Goal: Information Seeking & Learning: Learn about a topic

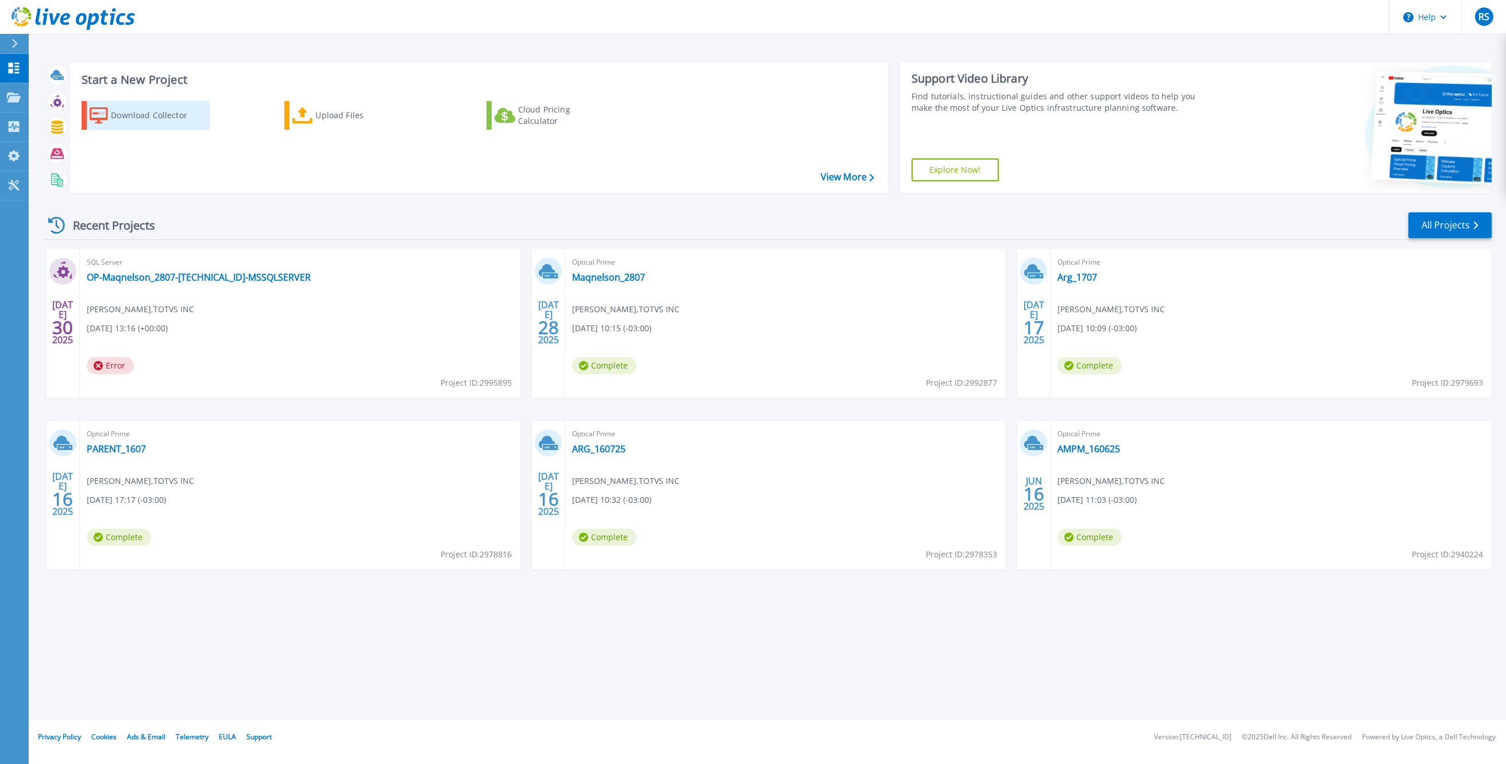
click at [130, 115] on div "Download Collector" at bounding box center [157, 115] width 92 height 23
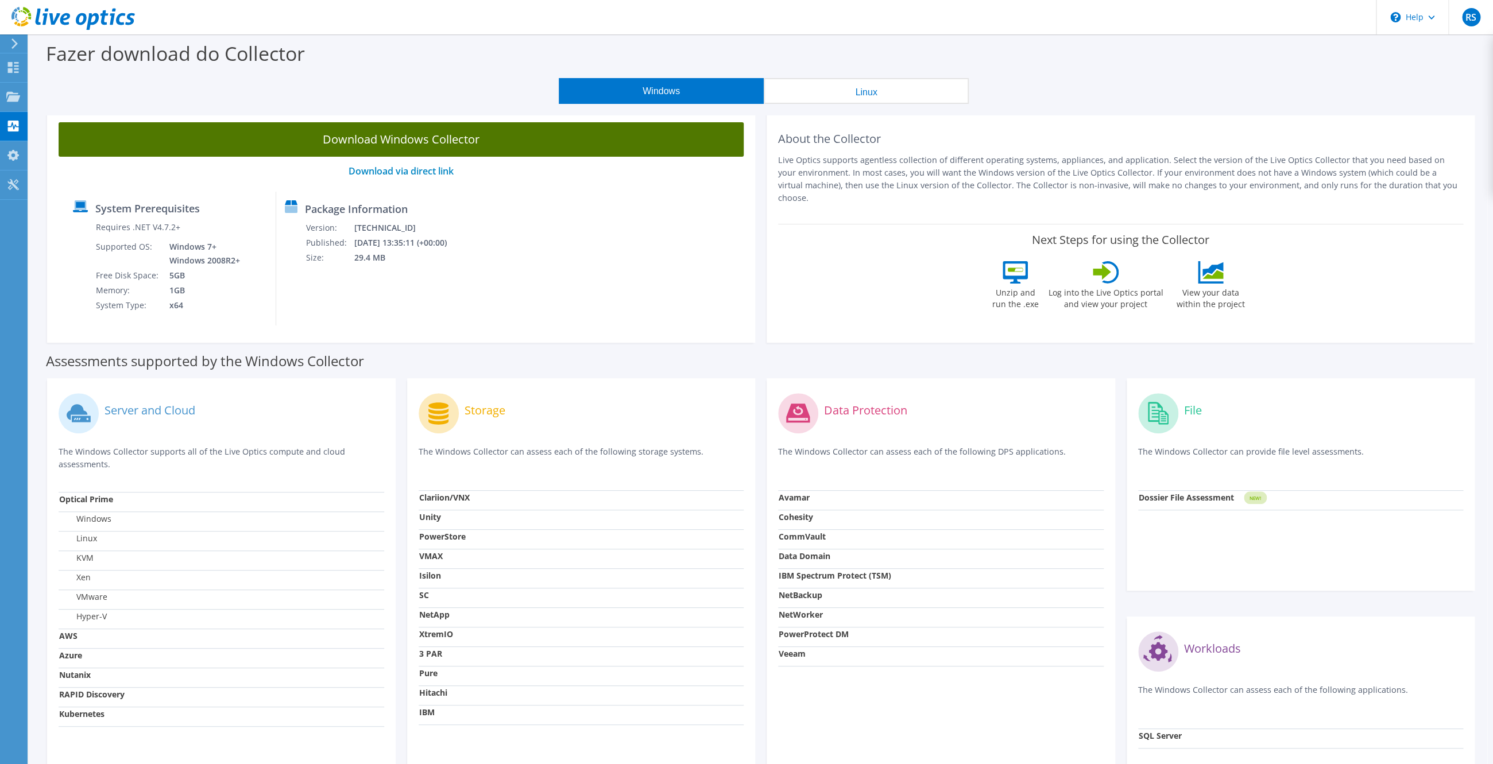
click at [443, 138] on link "Download Windows Collector" at bounding box center [401, 139] width 685 height 34
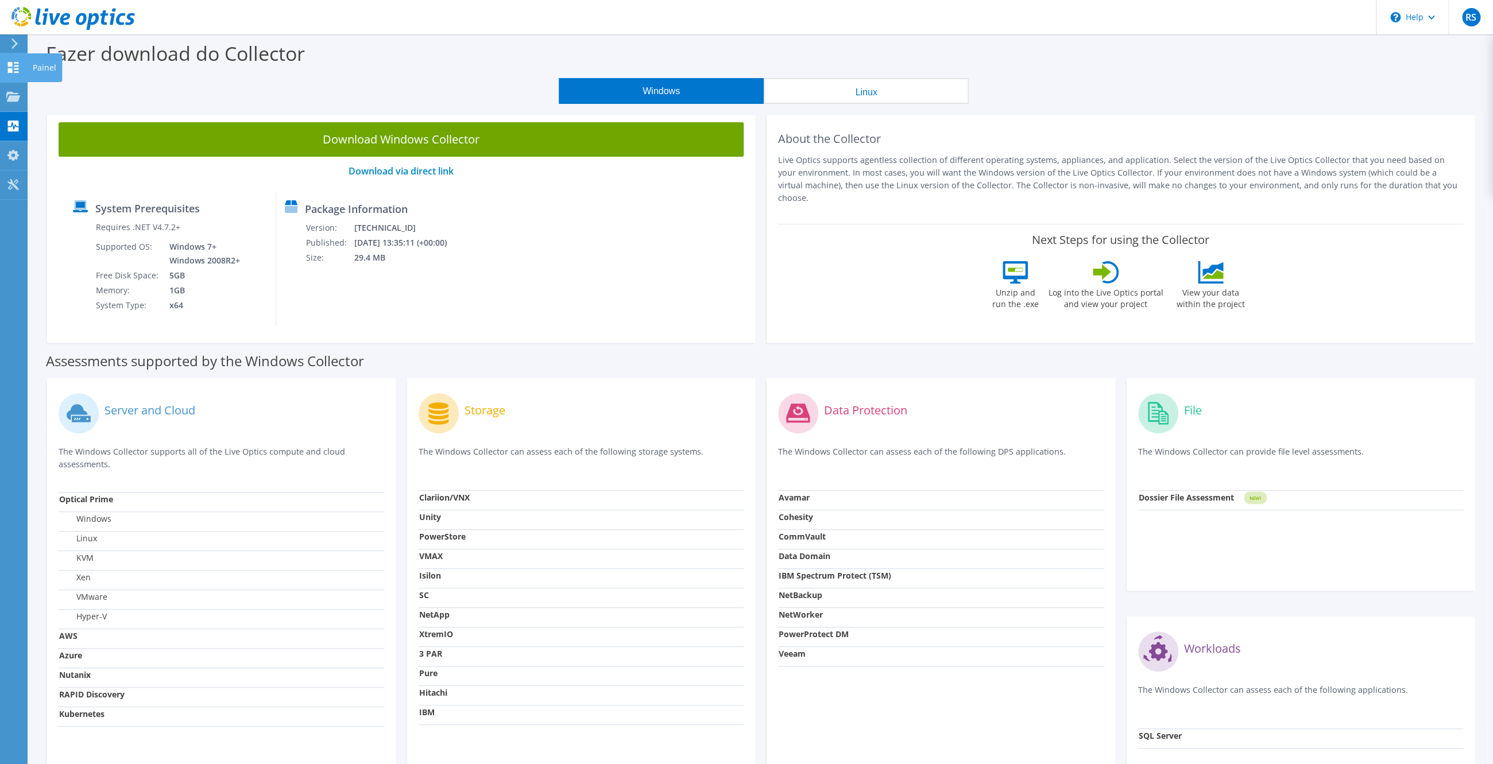
click at [19, 69] on icon at bounding box center [13, 67] width 14 height 11
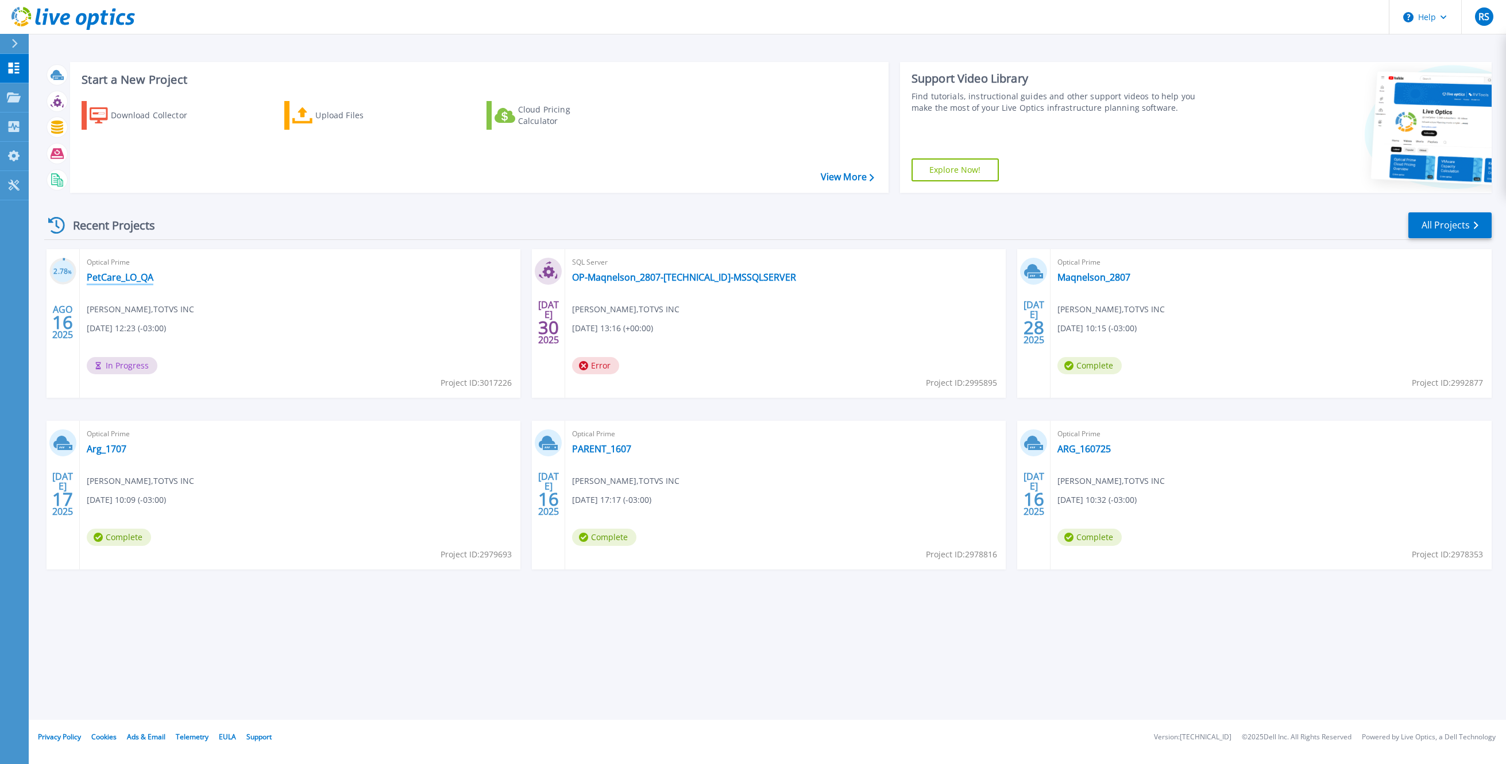
click at [139, 277] on link "PetCare_LO_QA" at bounding box center [120, 277] width 67 height 11
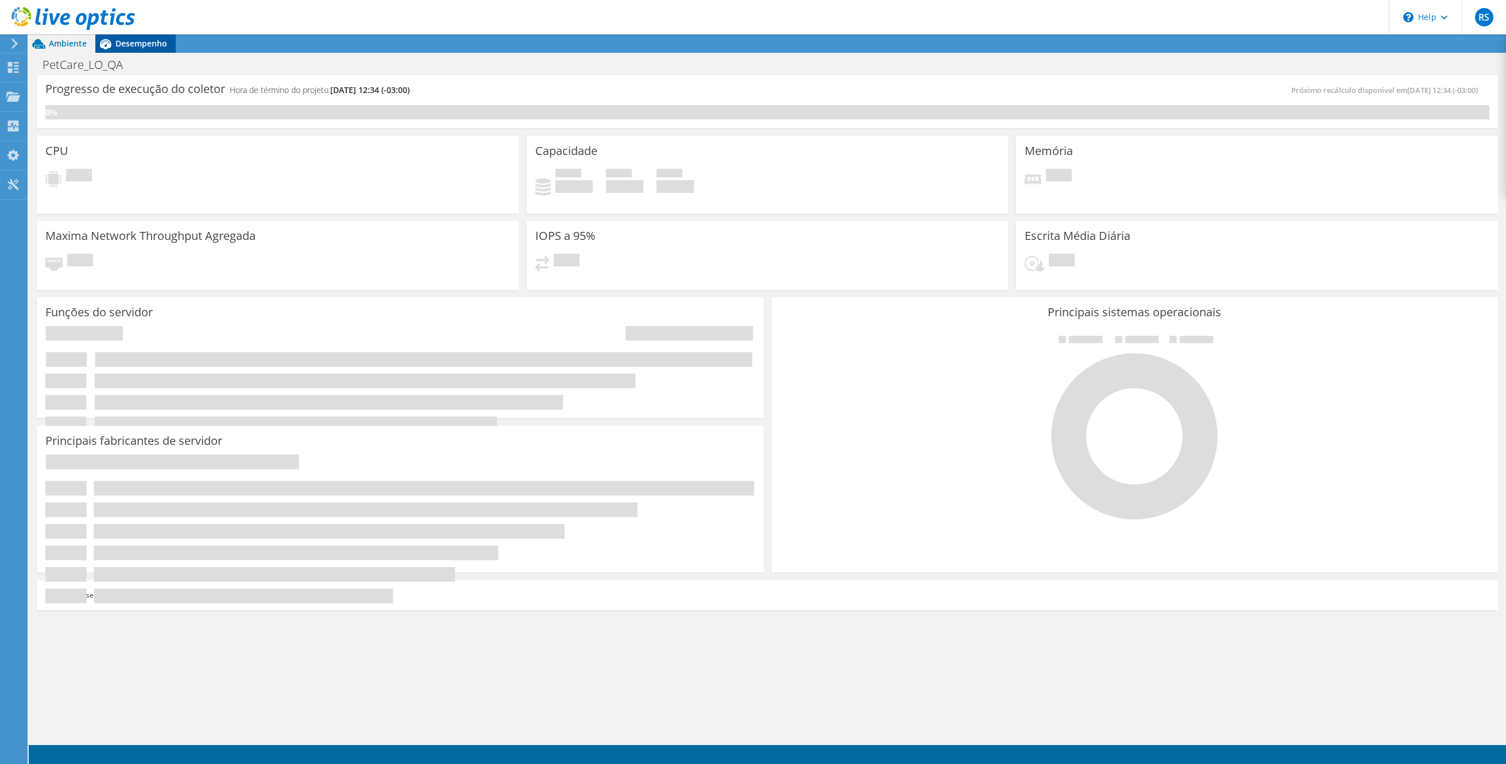
click at [127, 49] on span "Desempenho" at bounding box center [141, 43] width 52 height 11
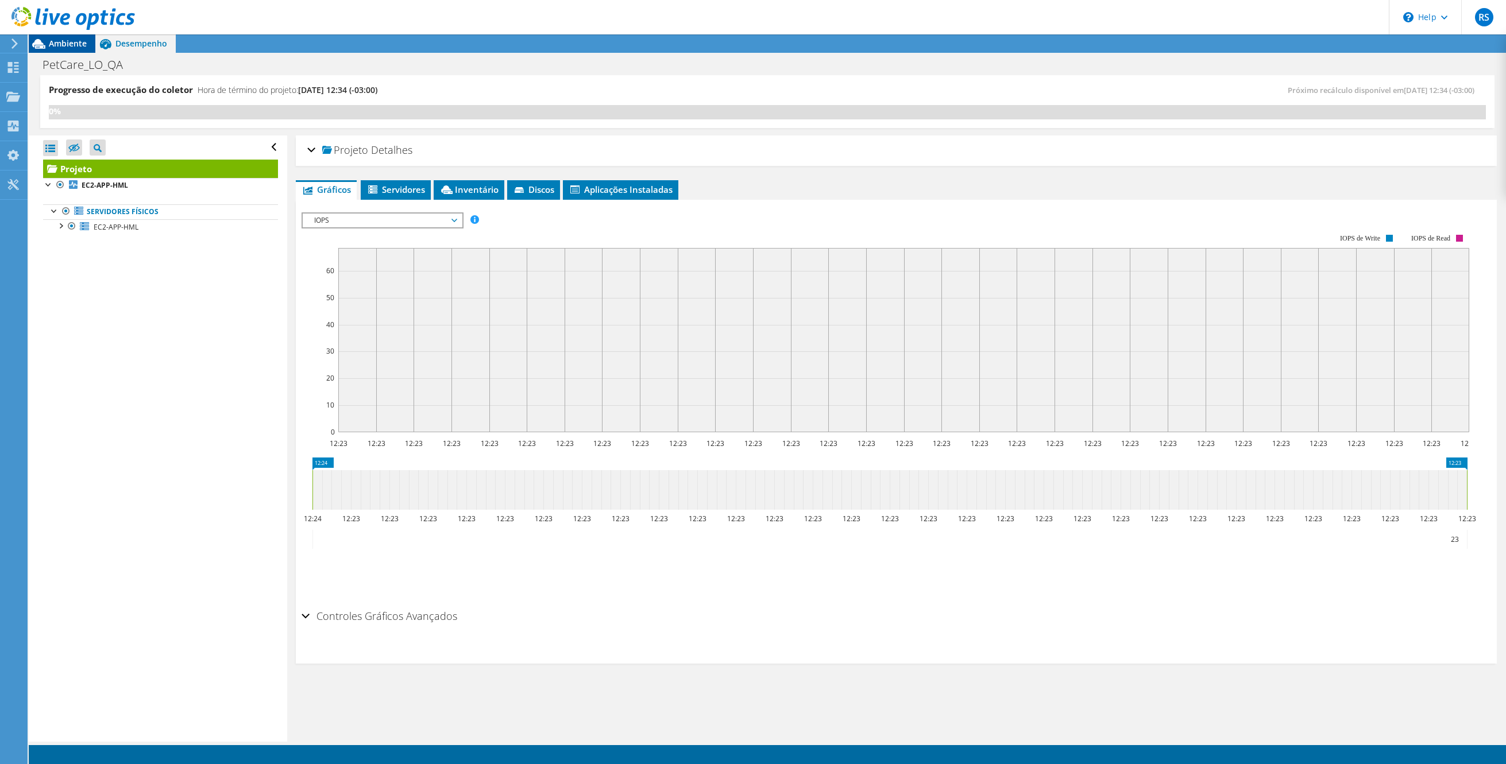
click at [65, 41] on span "Ambiente" at bounding box center [68, 43] width 38 height 11
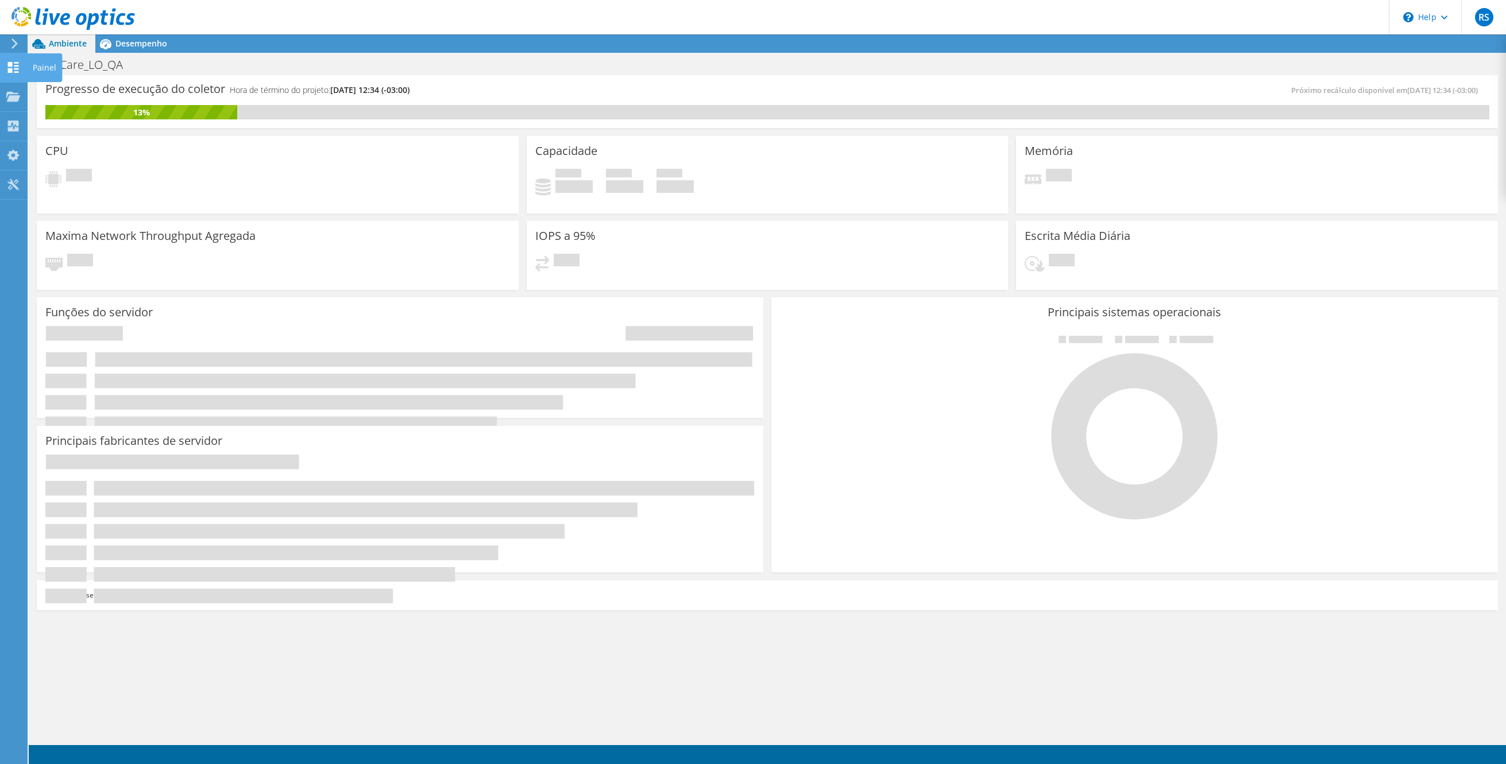
click at [10, 73] on use at bounding box center [13, 67] width 11 height 11
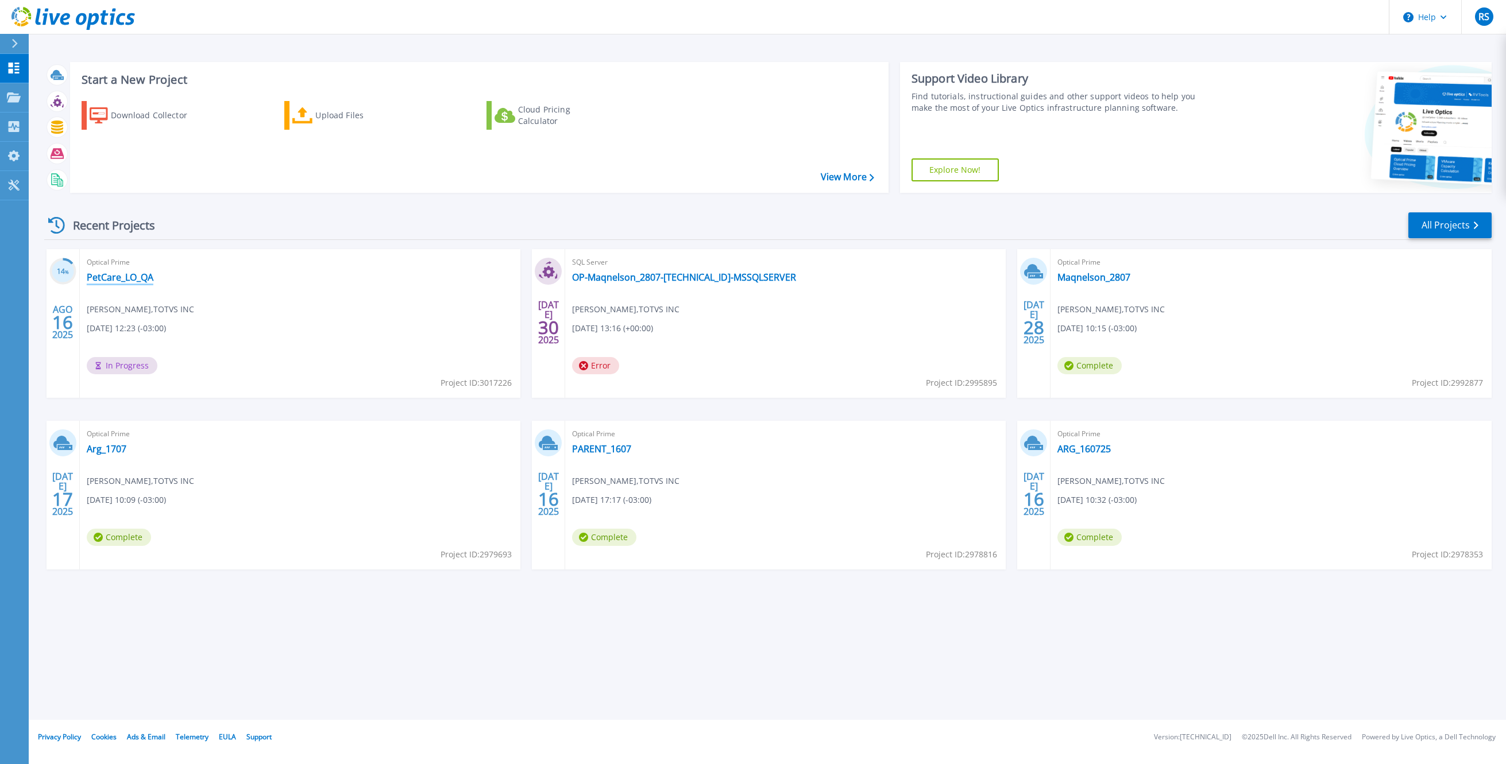
click at [110, 279] on link "PetCare_LO_QA" at bounding box center [120, 277] width 67 height 11
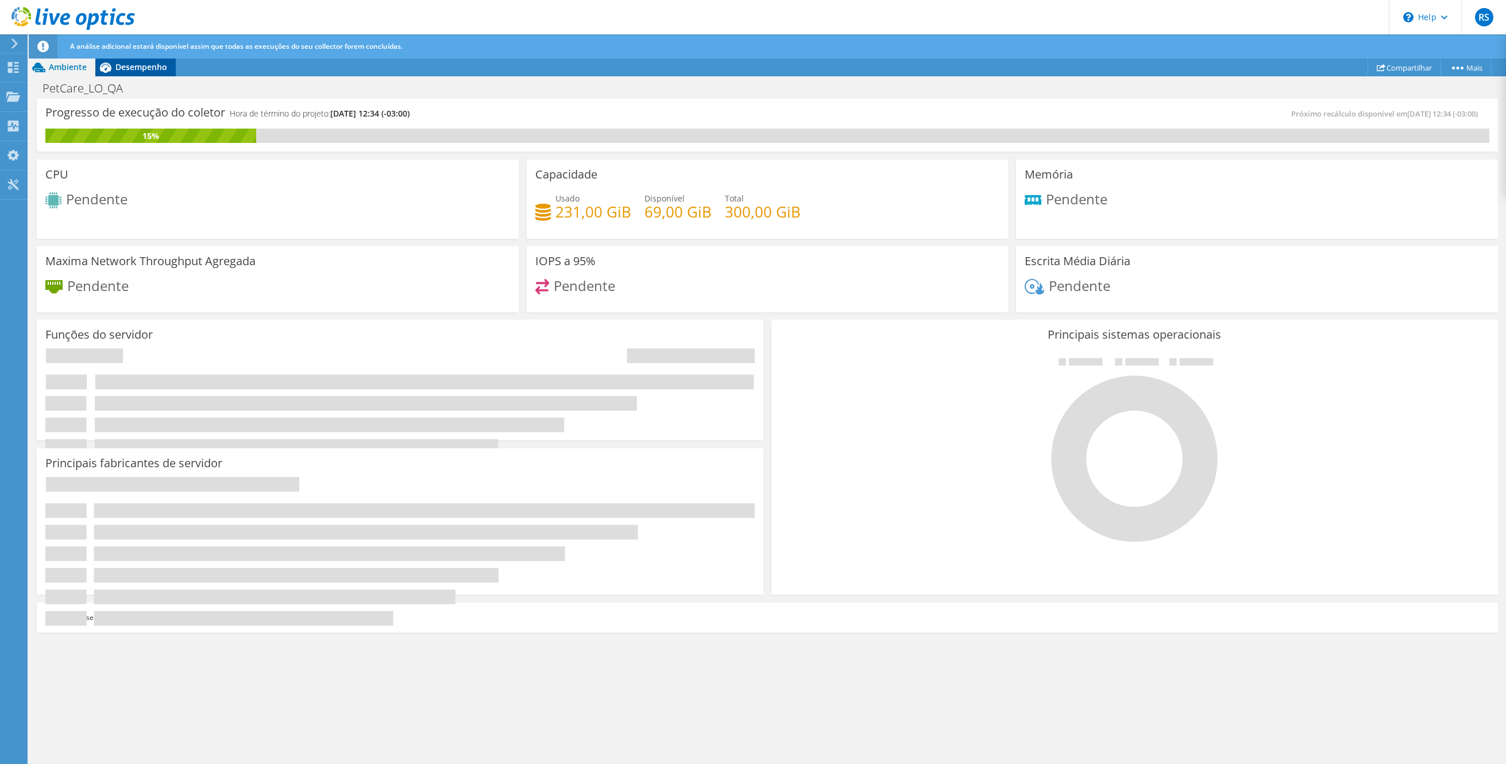
click at [136, 72] on span "Desempenho" at bounding box center [141, 66] width 52 height 11
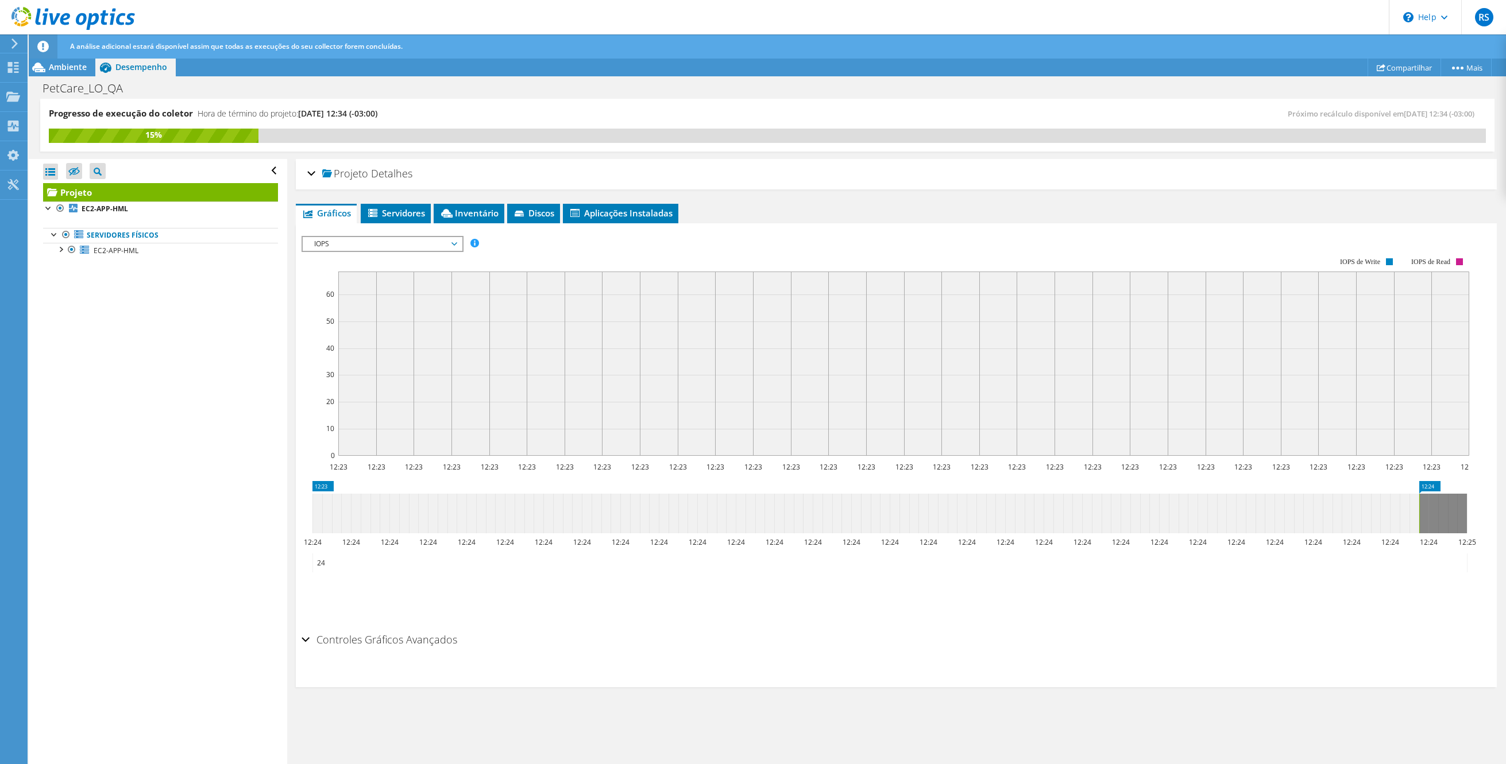
drag, startPoint x: 313, startPoint y: 510, endPoint x: 1528, endPoint y: 508, distance: 1215.0
click at [113, 253] on span "EC2-APP-HML" at bounding box center [116, 251] width 45 height 10
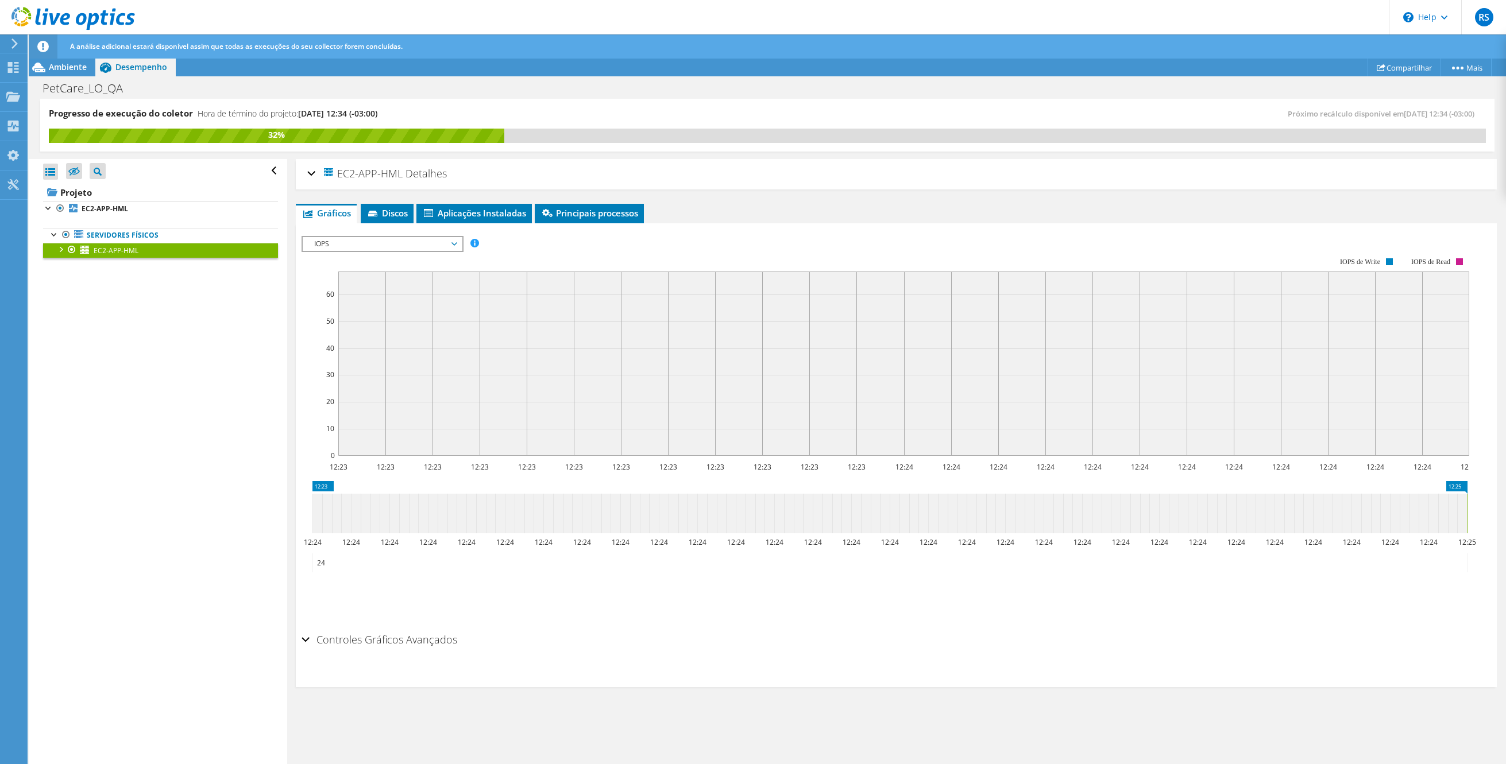
click at [113, 253] on span "EC2-APP-HML" at bounding box center [116, 251] width 45 height 10
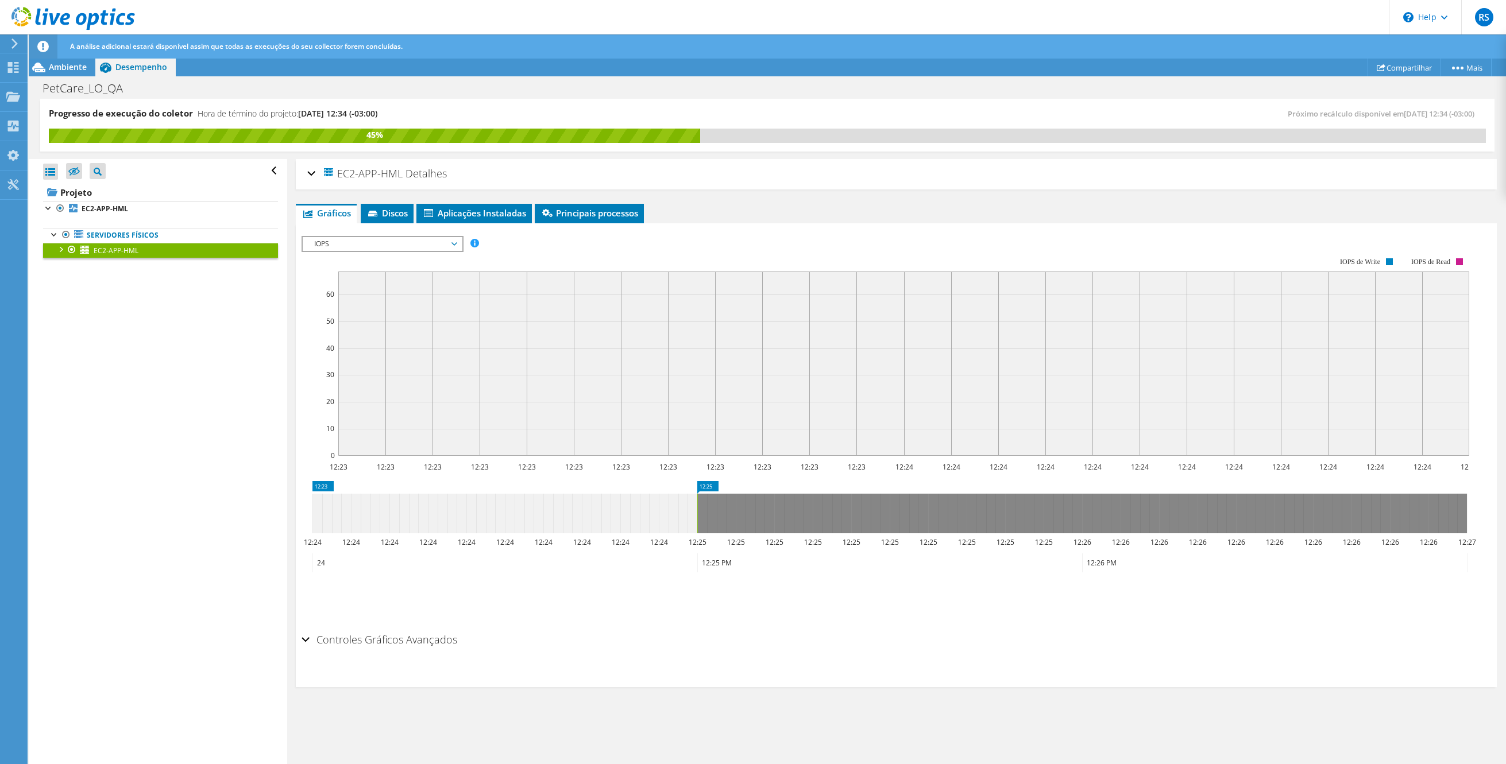
click at [141, 254] on link "EC2-APP-HML" at bounding box center [160, 250] width 235 height 15
click at [413, 238] on span "IOPS" at bounding box center [382, 244] width 148 height 14
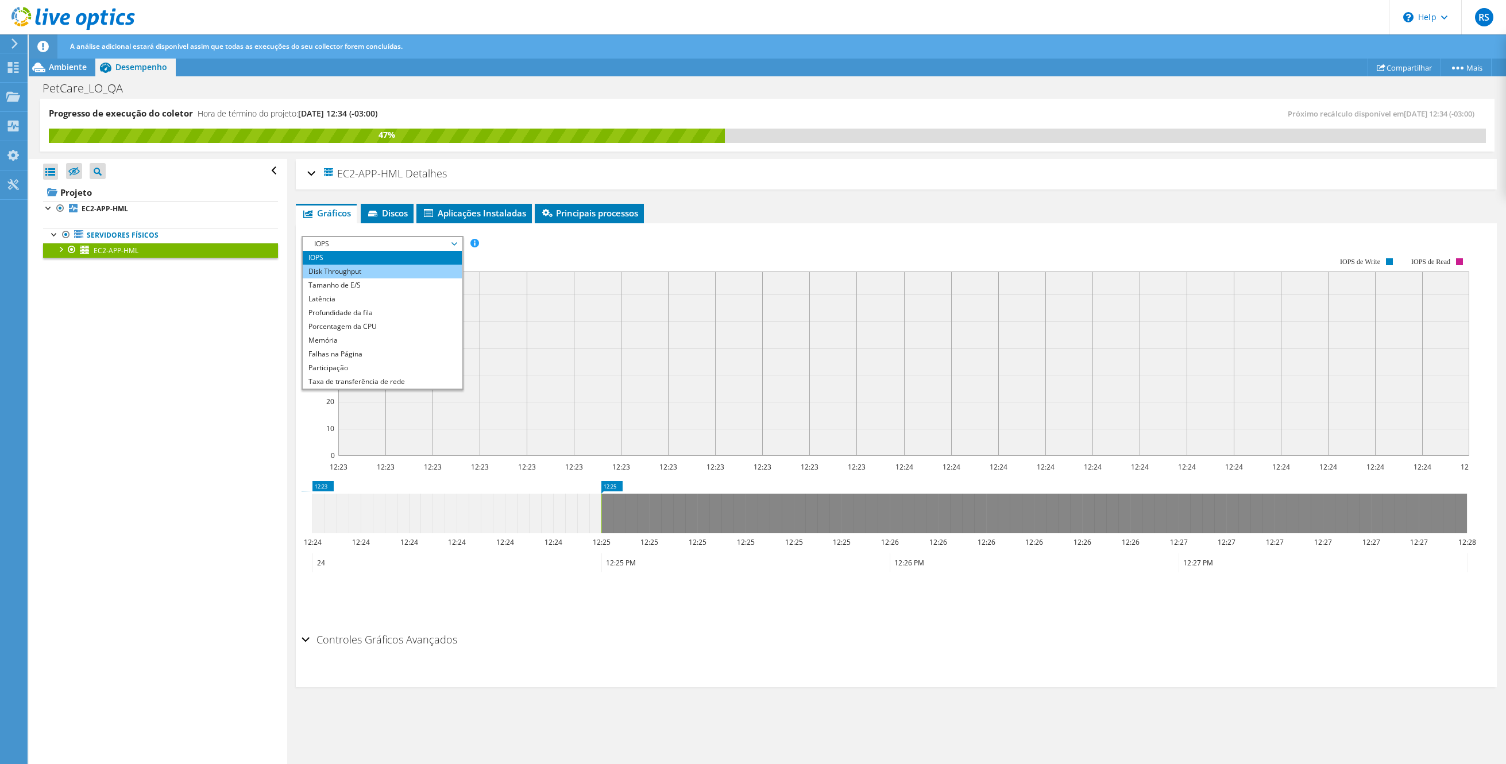
click at [355, 274] on li "Disk Throughput" at bounding box center [382, 272] width 159 height 14
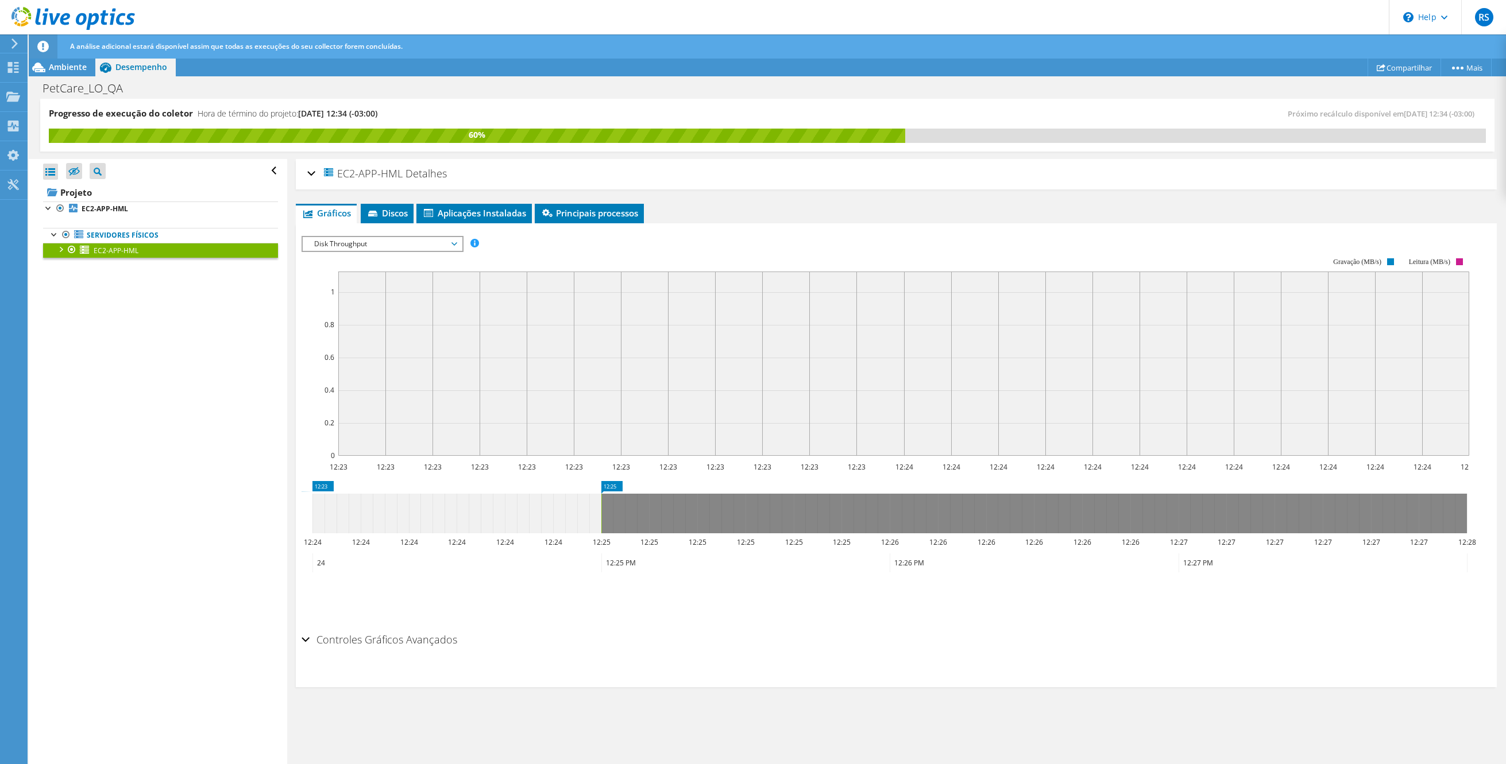
drag, startPoint x: 189, startPoint y: 250, endPoint x: 277, endPoint y: 250, distance: 87.9
click at [189, 250] on link "EC2-APP-HML" at bounding box center [160, 250] width 235 height 15
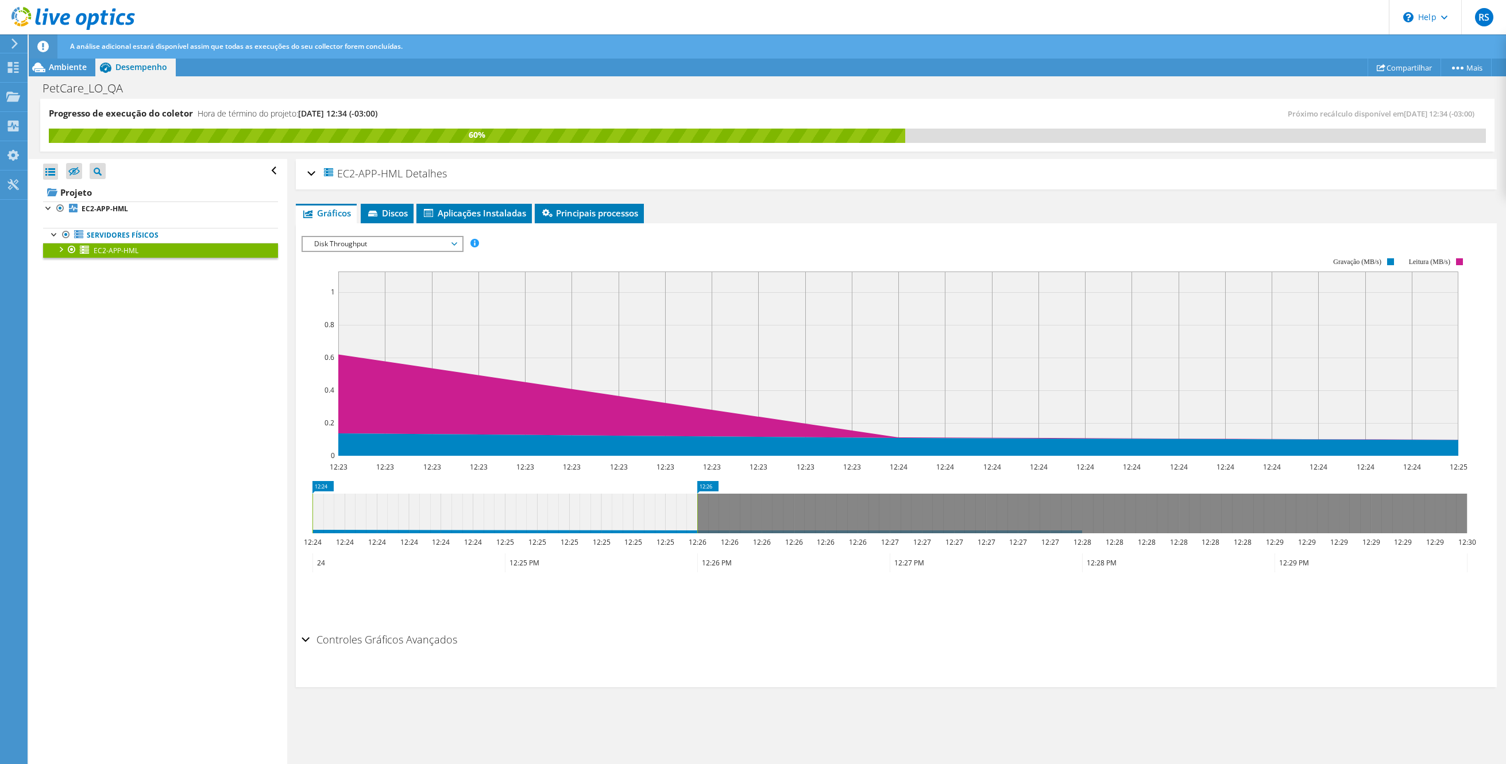
drag, startPoint x: 506, startPoint y: 509, endPoint x: 536, endPoint y: 505, distance: 30.2
click at [536, 505] on icon at bounding box center [504, 514] width 385 height 40
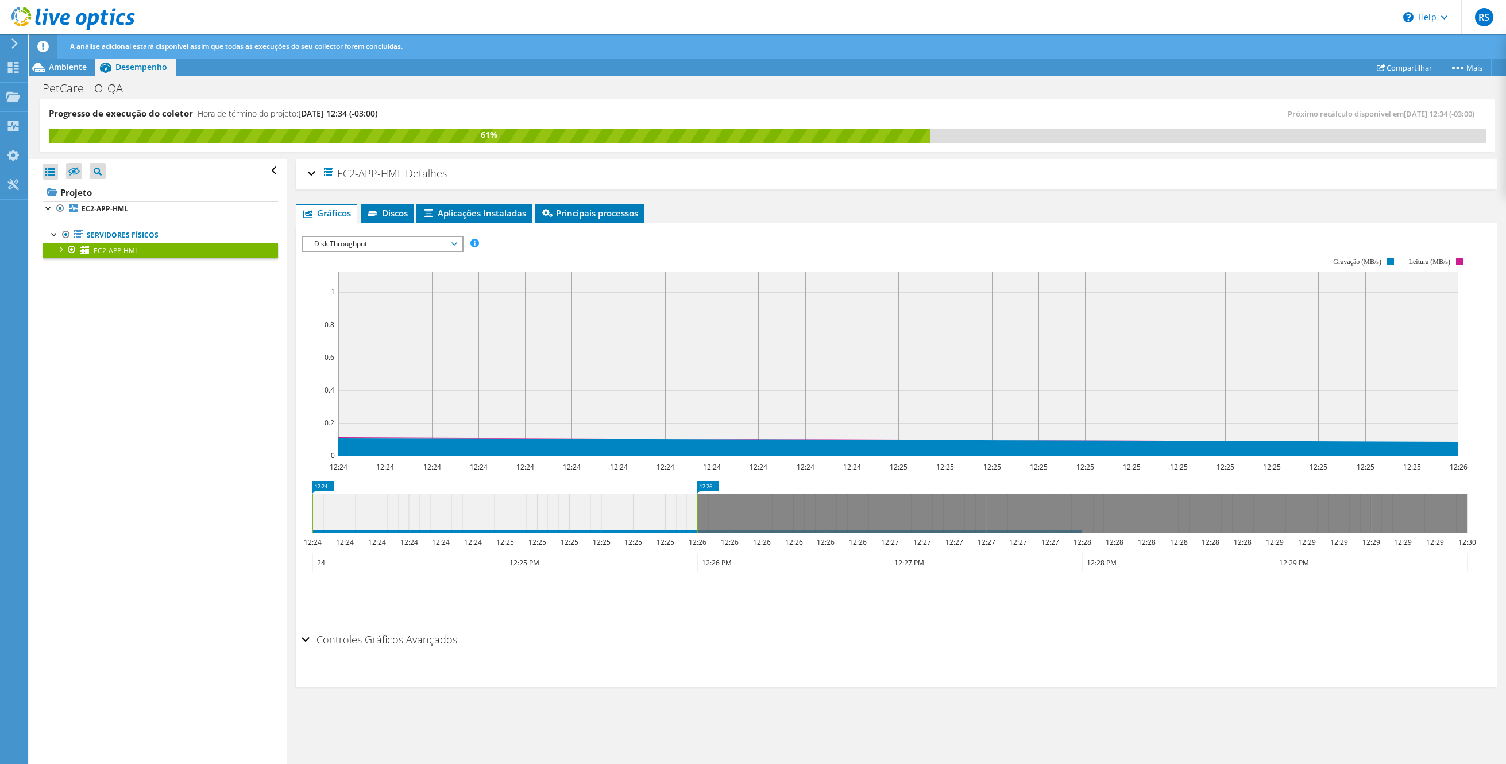
click at [375, 245] on span "Disk Throughput" at bounding box center [382, 244] width 148 height 14
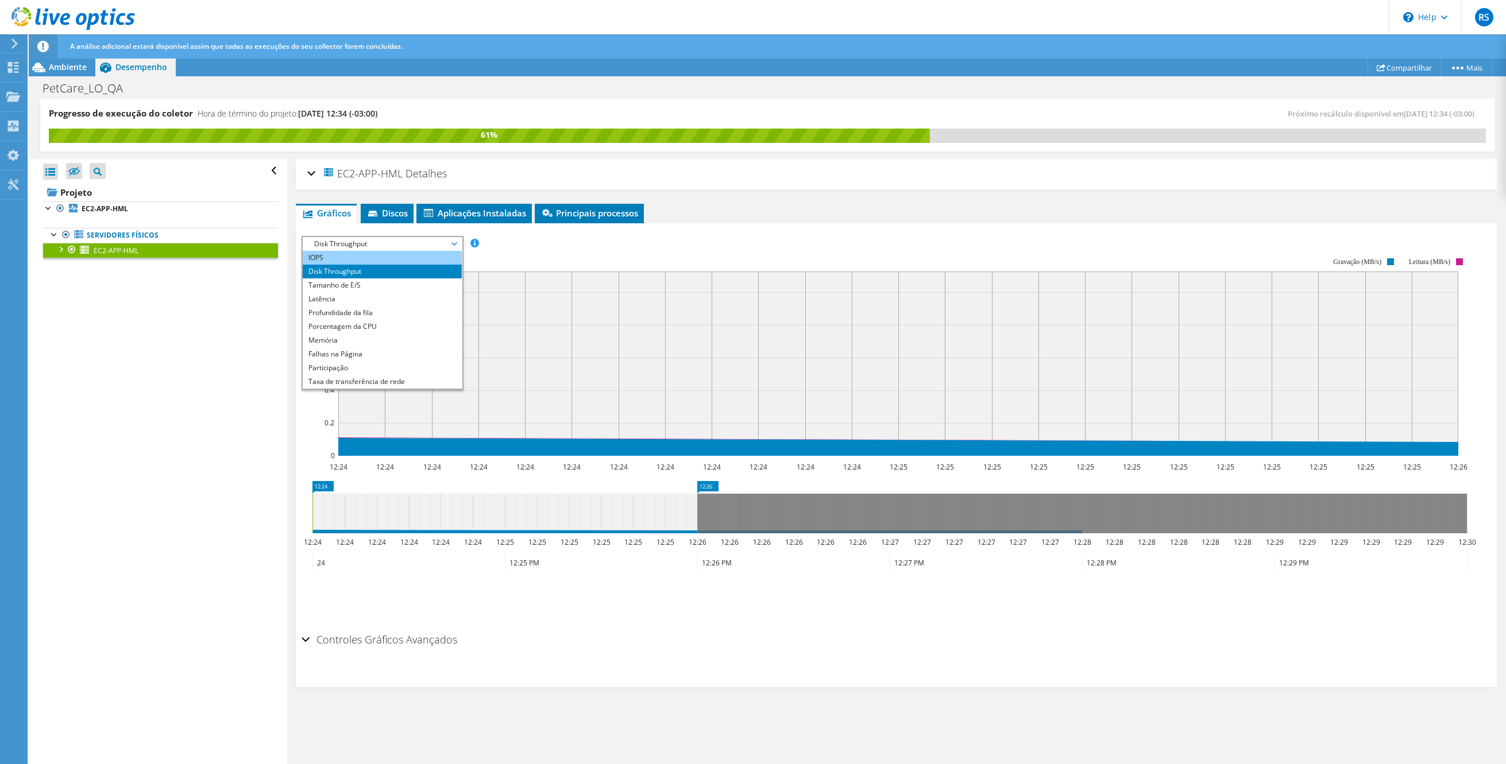
click at [351, 257] on li "IOPS" at bounding box center [382, 258] width 159 height 14
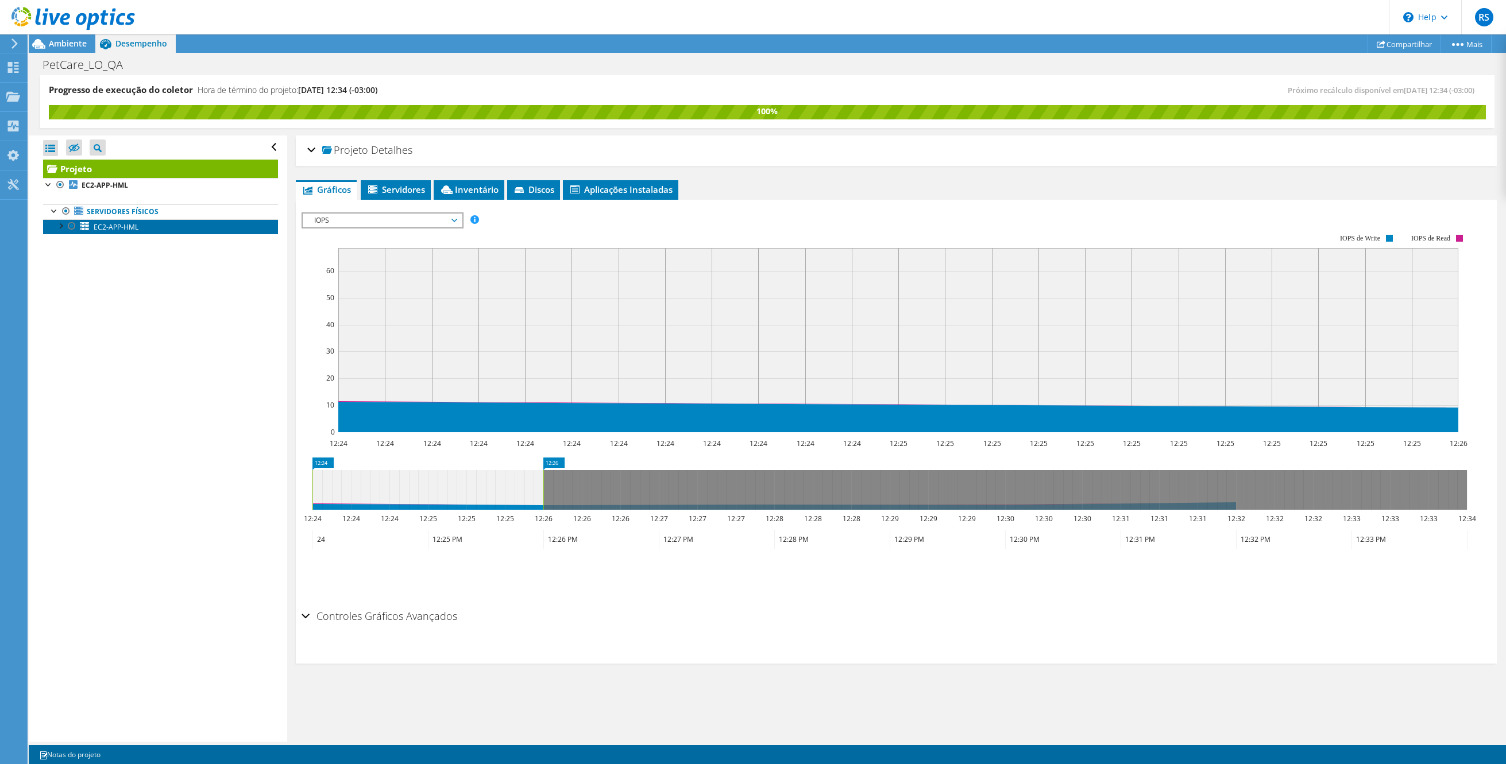
click at [138, 230] on link "EC2-APP-HML" at bounding box center [160, 226] width 235 height 15
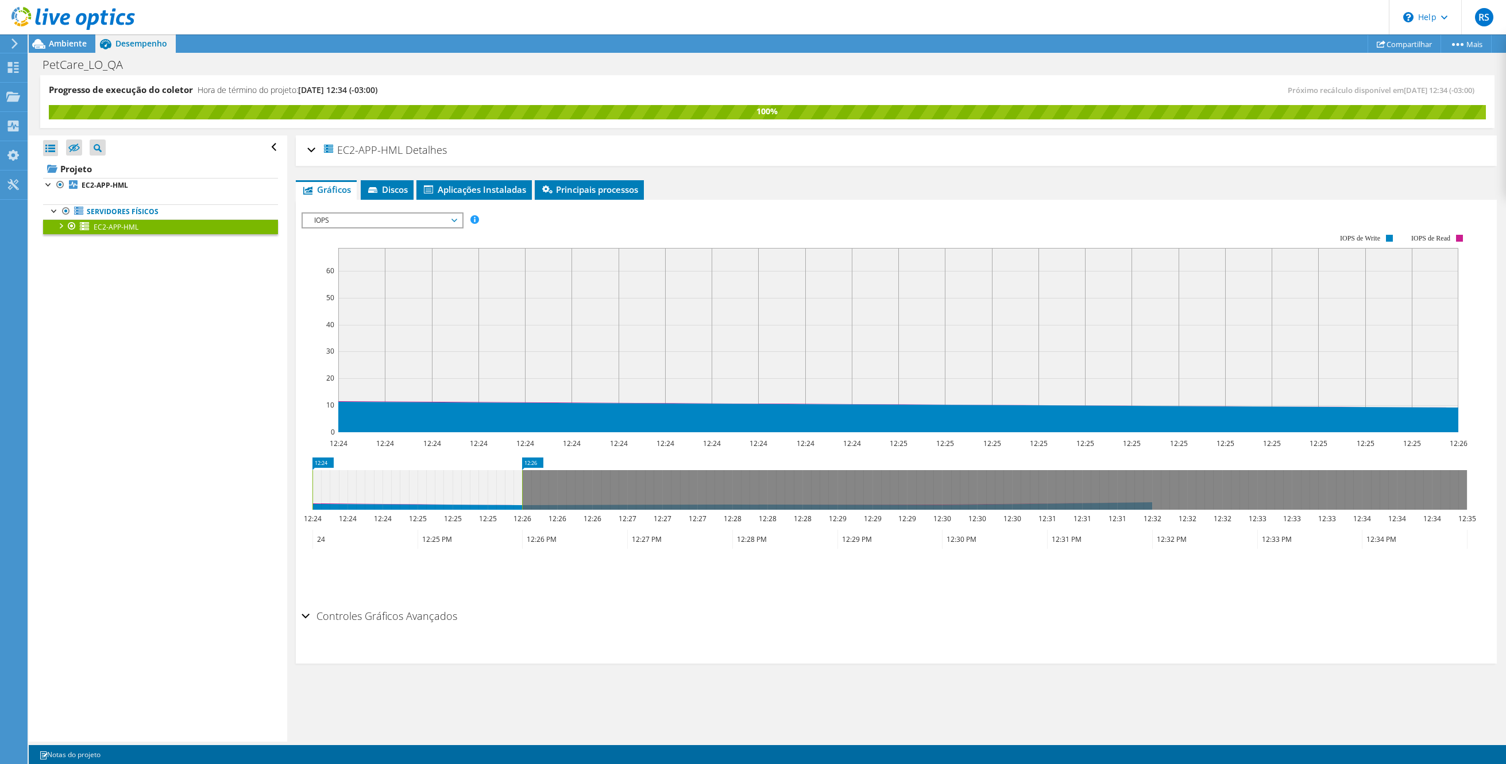
click at [390, 220] on span "IOPS" at bounding box center [382, 221] width 148 height 14
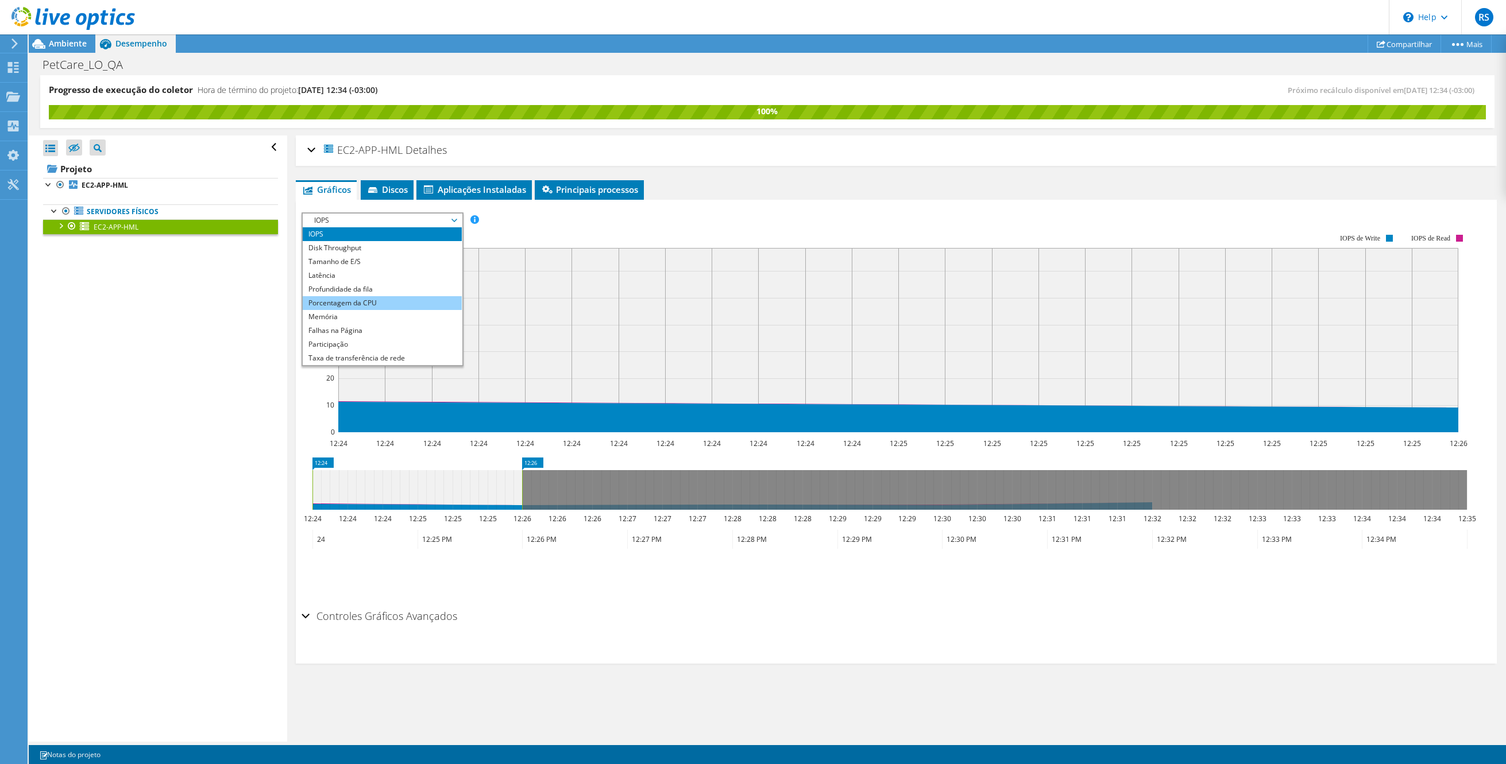
click at [344, 301] on li "Porcentagem da CPU" at bounding box center [382, 303] width 159 height 14
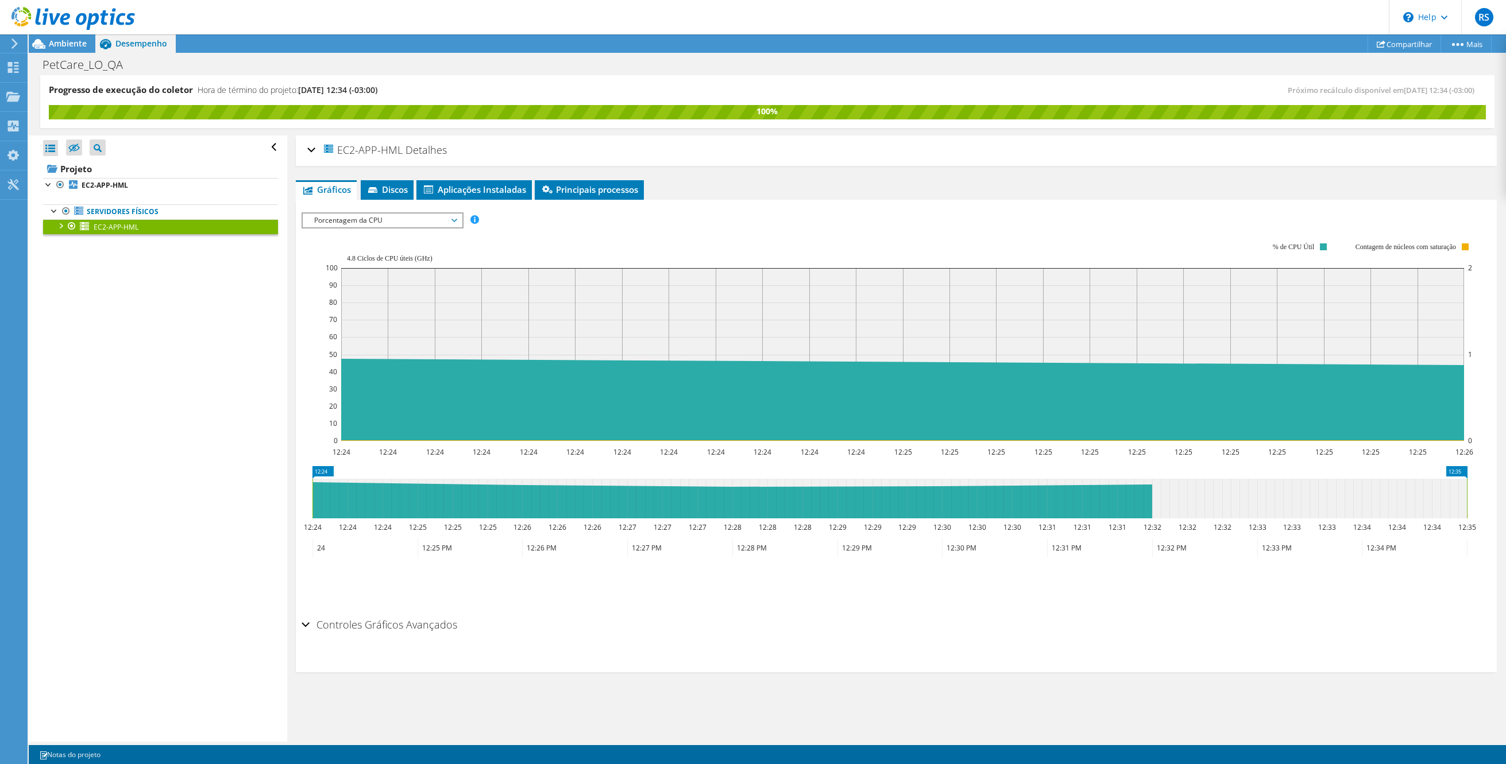
drag, startPoint x: 522, startPoint y: 493, endPoint x: 1467, endPoint y: 459, distance: 945.7
click at [1467, 461] on section "Workload Concentration: 12:24 12:24 12:24 12:24 12:24 12:24 12:24 12:24 12:24 1…" at bounding box center [895, 418] width 1189 height 380
